Goal: Find specific page/section: Find specific page/section

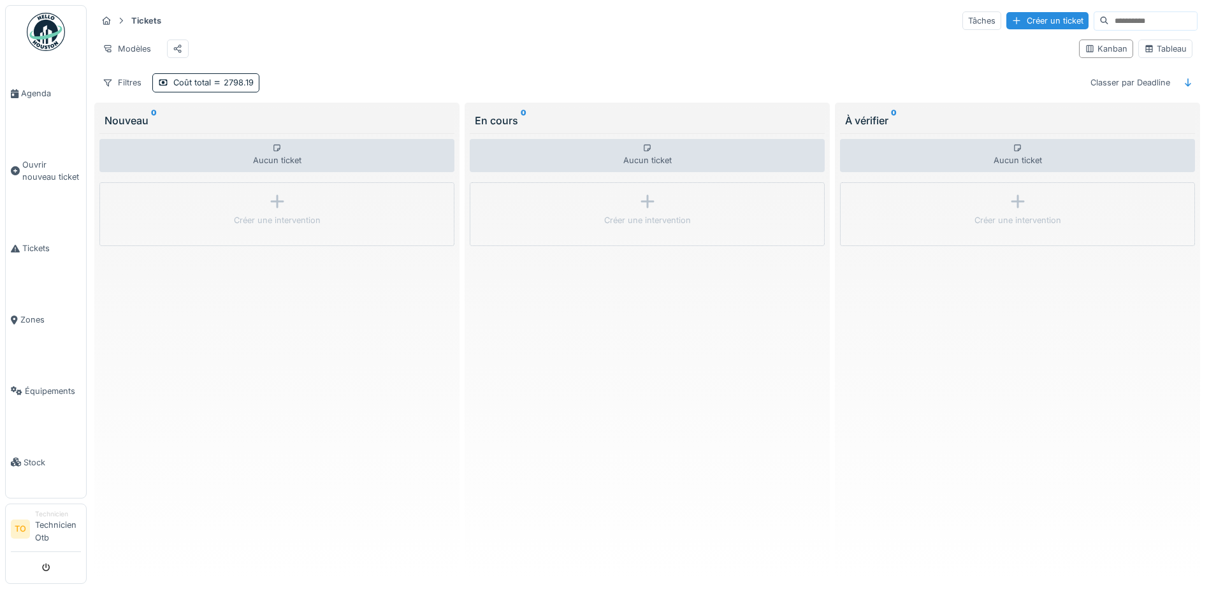
click at [1098, 34] on div "Modèles Kanban Tableau" at bounding box center [647, 48] width 1100 height 29
click at [1109, 26] on input at bounding box center [1153, 21] width 88 height 18
paste input "**********"
type input "**********"
click at [1158, 51] on div "Tableau" at bounding box center [1165, 49] width 43 height 12
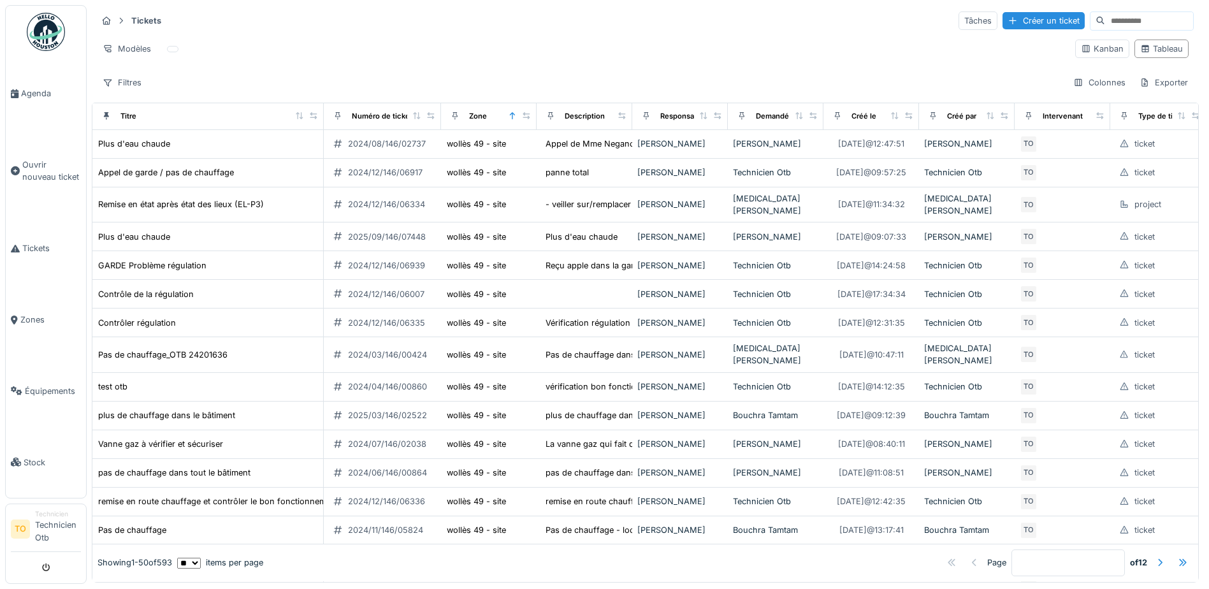
click at [1128, 22] on input at bounding box center [1149, 21] width 88 height 18
paste input "**********"
type input "**********"
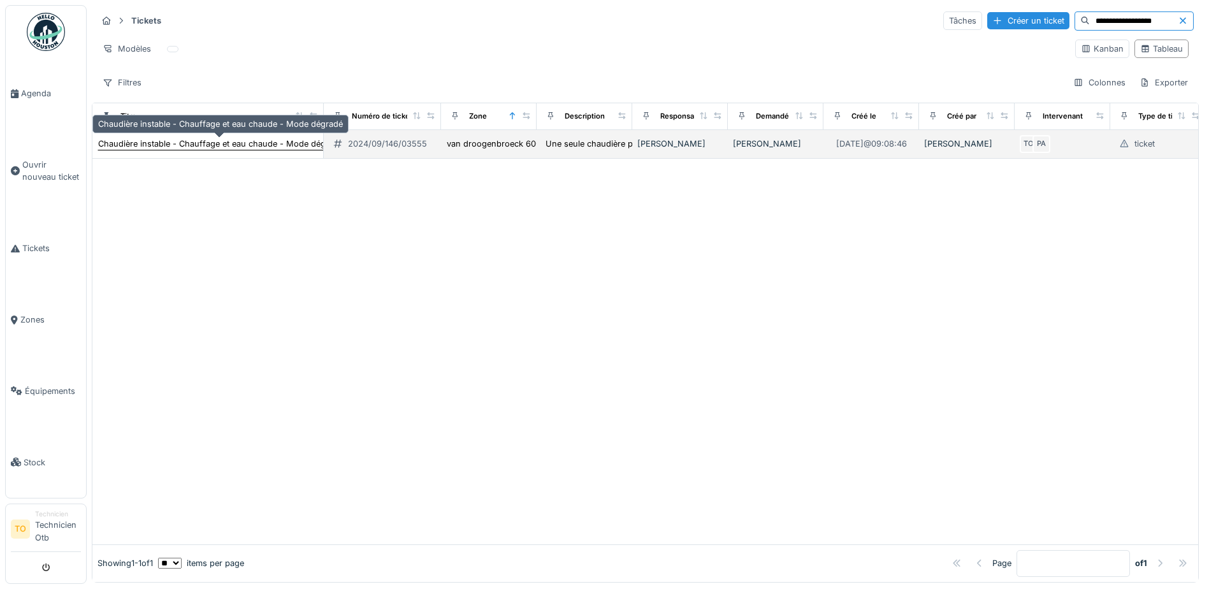
click at [252, 143] on div "Chaudière instable - Chauffage et eau chaude - Mode dégradé" at bounding box center [220, 144] width 245 height 12
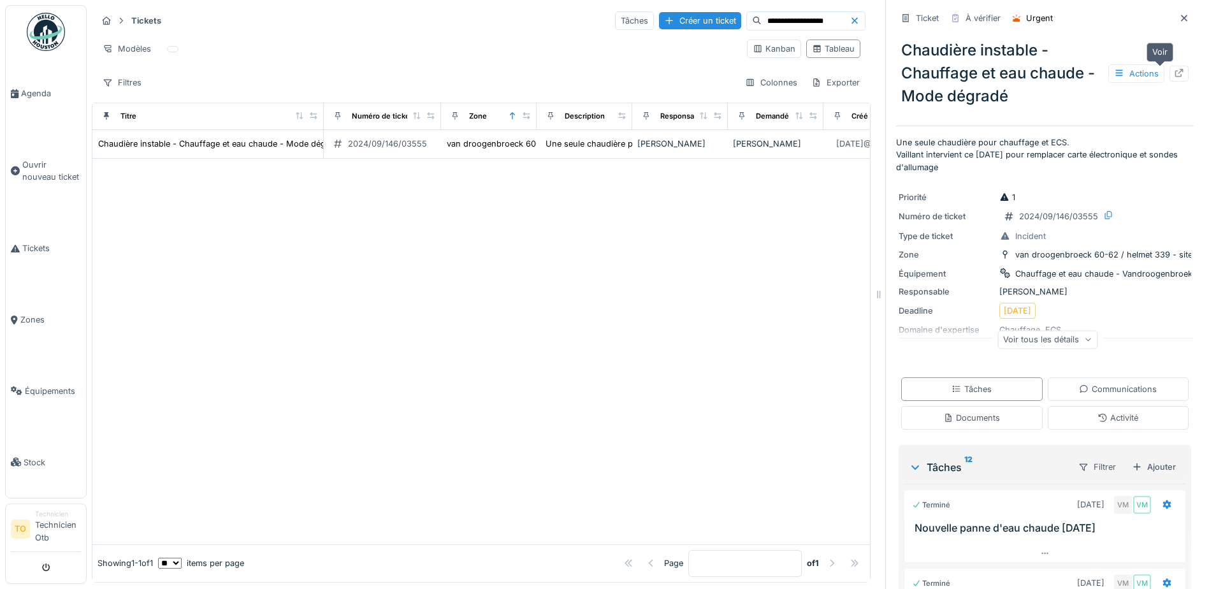
click at [1175, 71] on icon at bounding box center [1179, 73] width 8 height 8
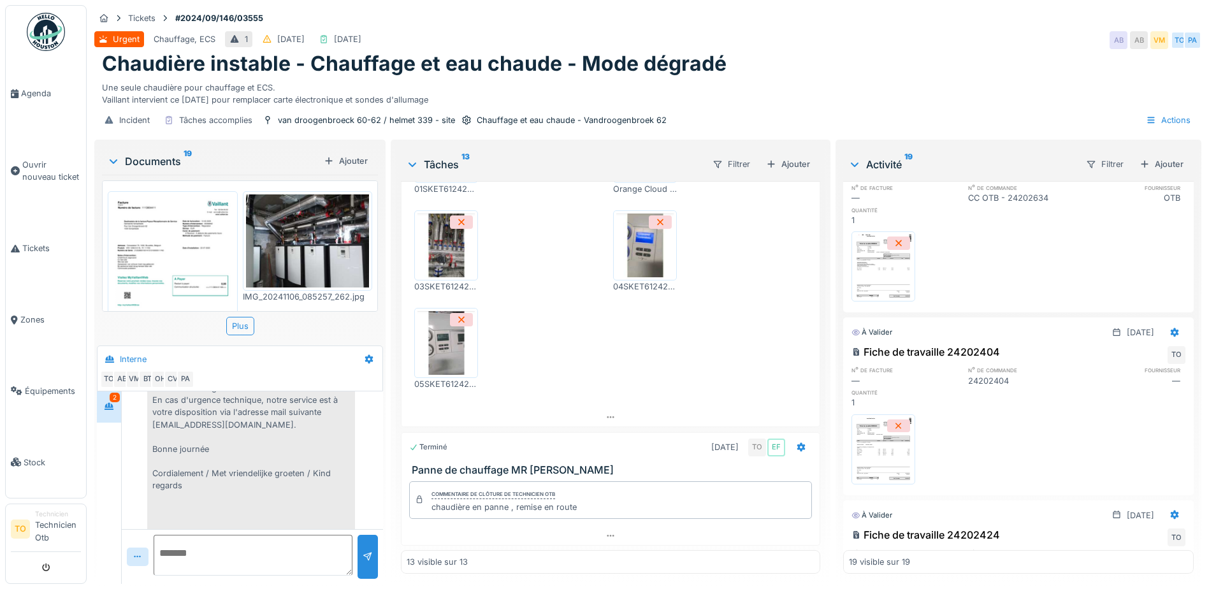
scroll to position [598, 0]
click at [238, 317] on div "Plus" at bounding box center [240, 326] width 28 height 18
click at [167, 154] on div "Documents 19" at bounding box center [213, 161] width 212 height 15
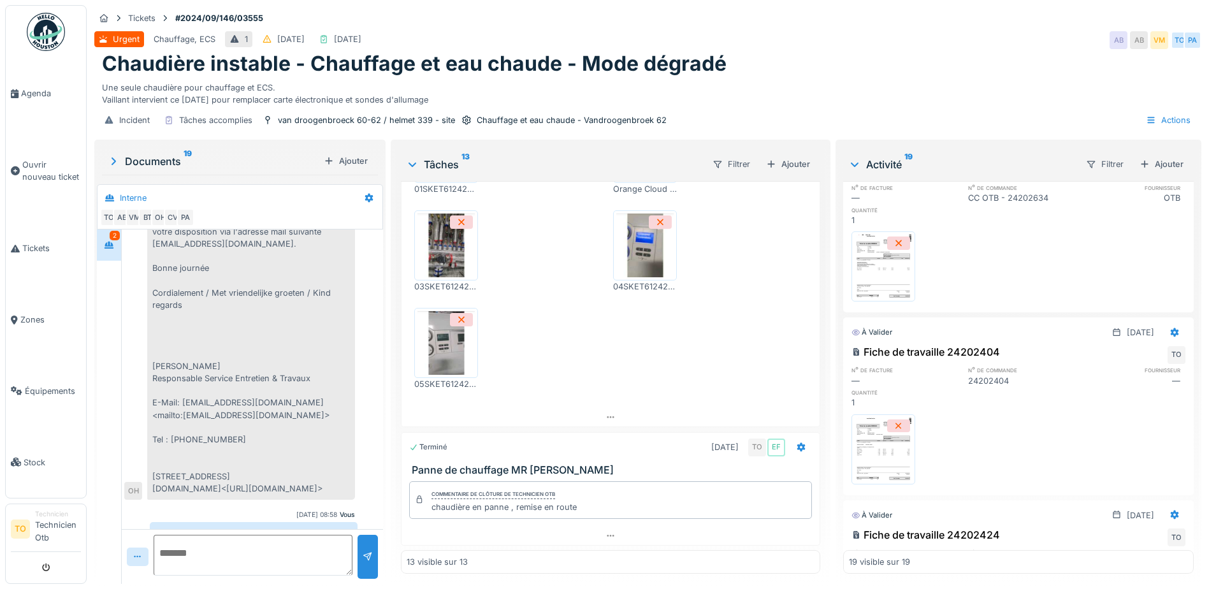
click at [163, 154] on div "Documents 19" at bounding box center [213, 161] width 212 height 15
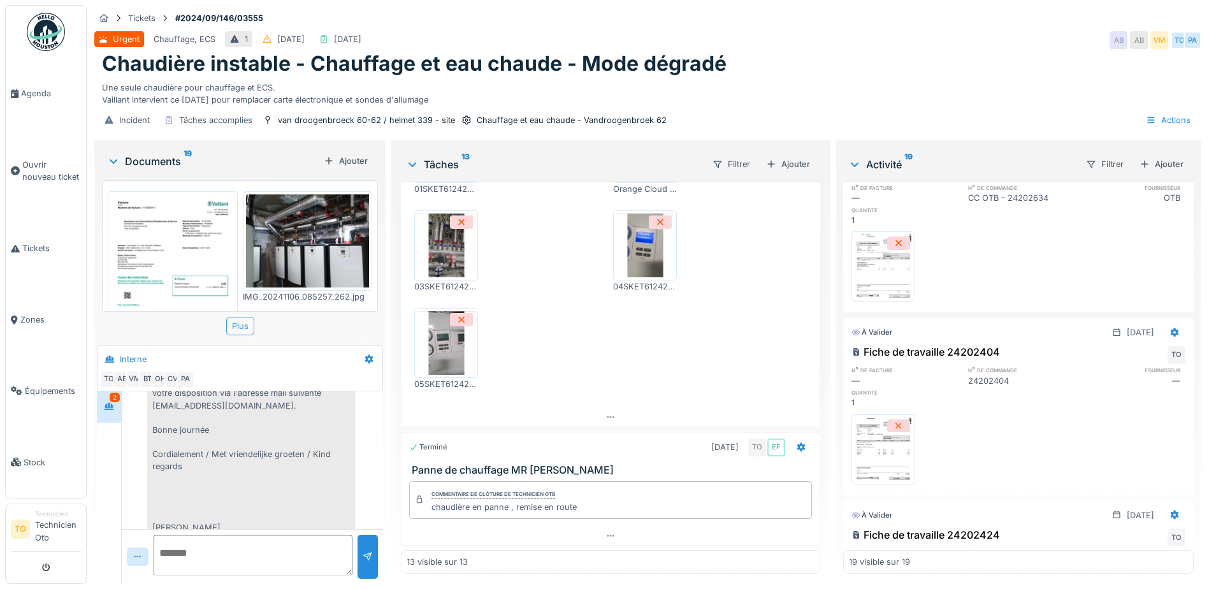
click at [236, 317] on div "Plus" at bounding box center [240, 326] width 28 height 18
click at [175, 240] on img at bounding box center [173, 281] width 124 height 175
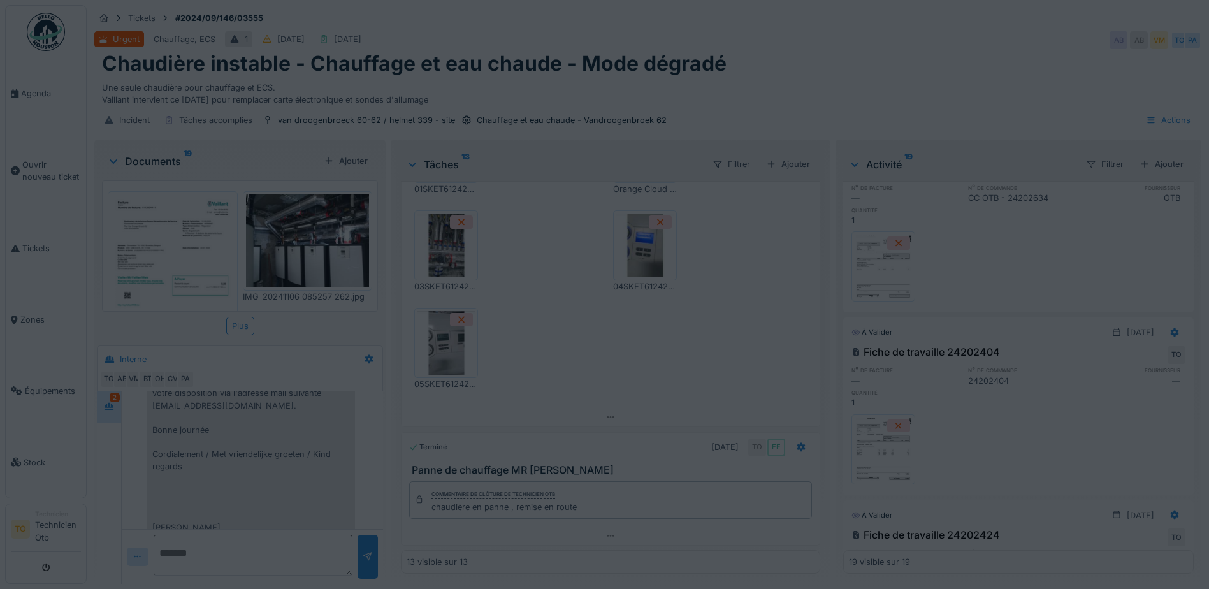
click at [175, 240] on div at bounding box center [604, 294] width 1209 height 589
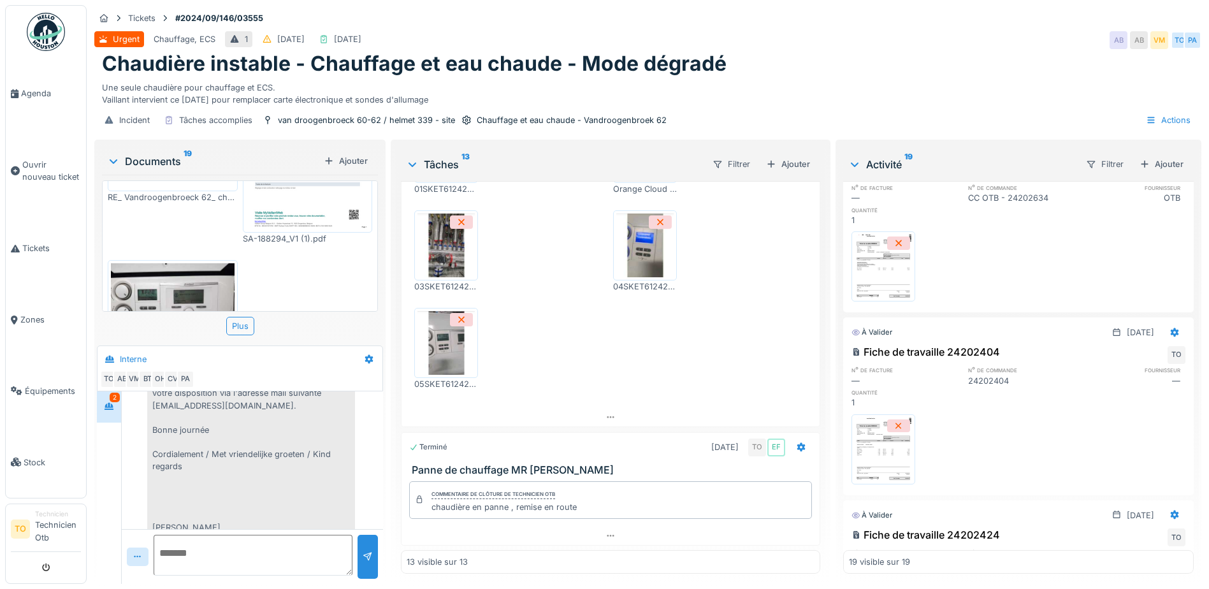
scroll to position [1488, 0]
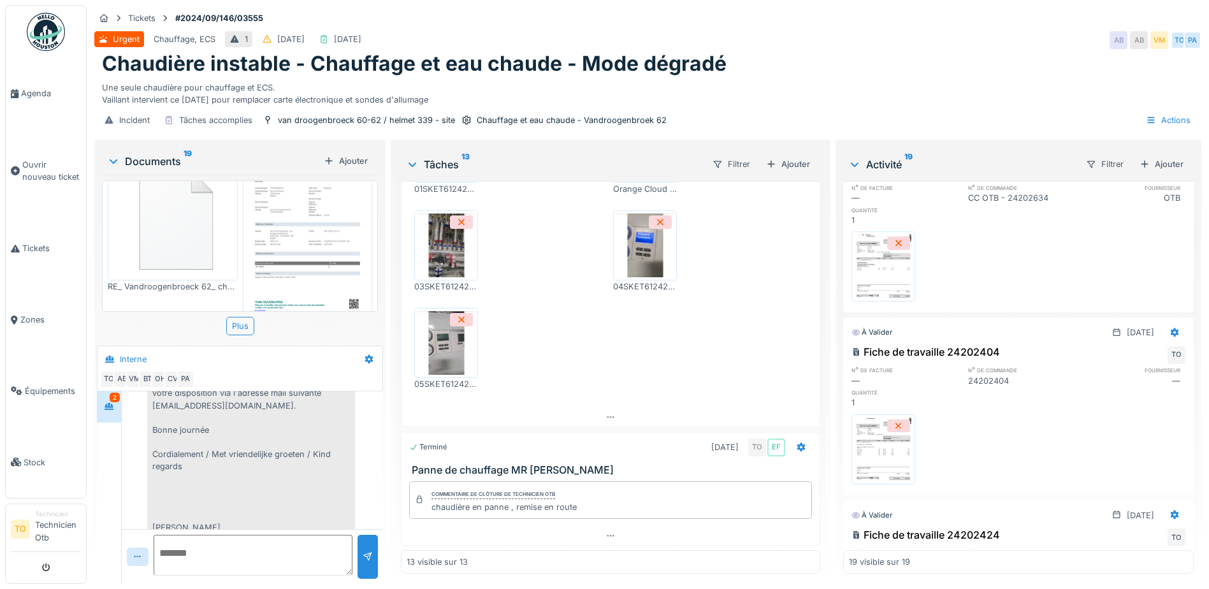
click at [170, 190] on img at bounding box center [173, 218] width 124 height 118
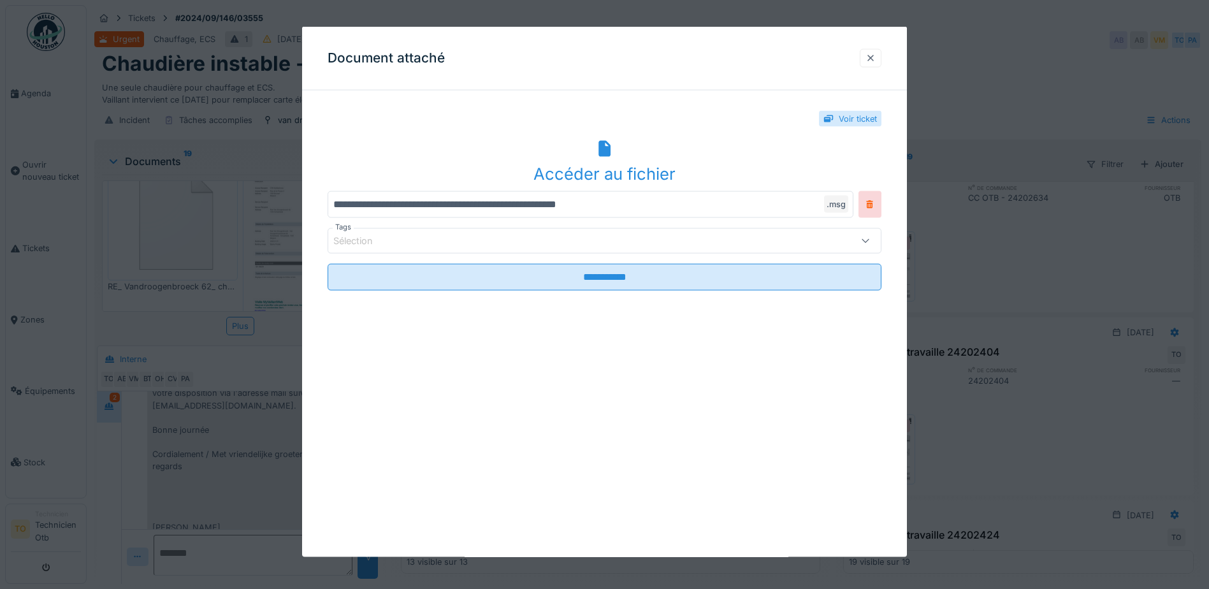
click at [874, 55] on div at bounding box center [870, 58] width 10 height 12
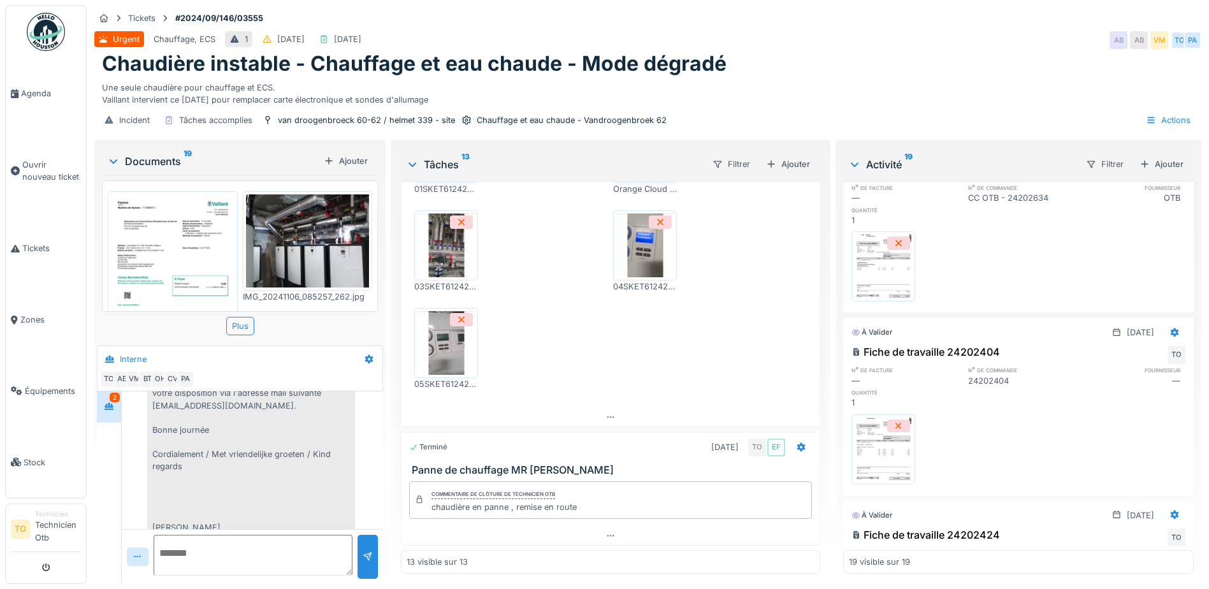
scroll to position [0, 0]
